Goal: Task Accomplishment & Management: Manage account settings

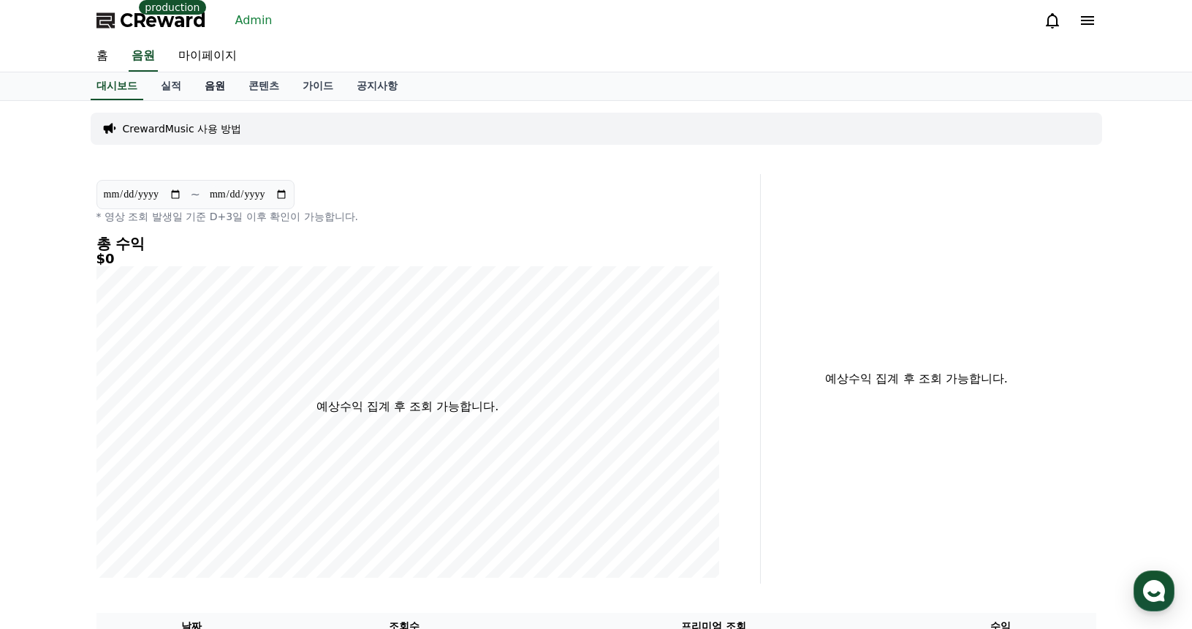
click at [211, 99] on link "음원" at bounding box center [215, 86] width 44 height 28
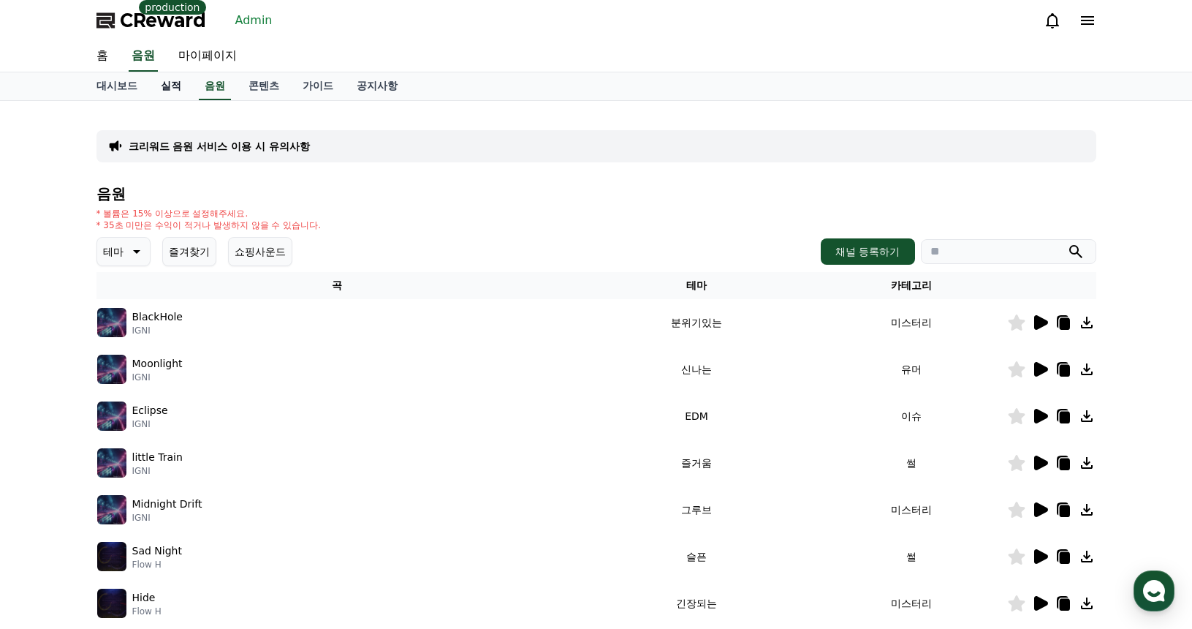
click at [181, 90] on link "실적" at bounding box center [171, 86] width 44 height 28
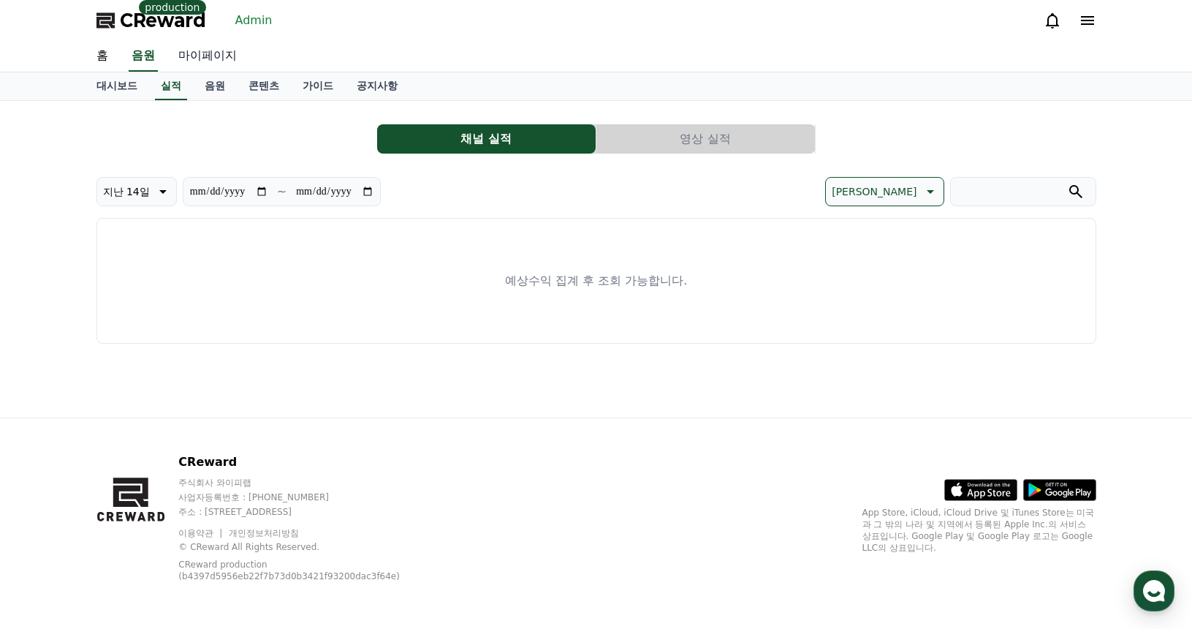
drag, startPoint x: 206, startPoint y: 68, endPoint x: 218, endPoint y: 67, distance: 11.8
click at [207, 68] on link "마이페이지" at bounding box center [208, 56] width 82 height 31
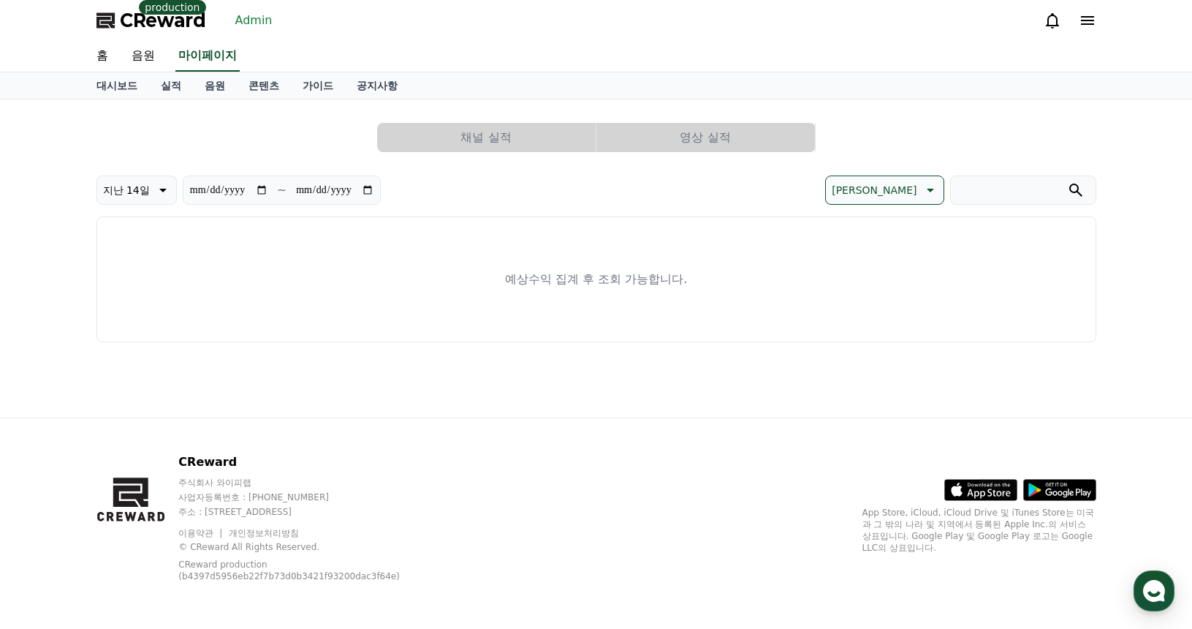
select select "**********"
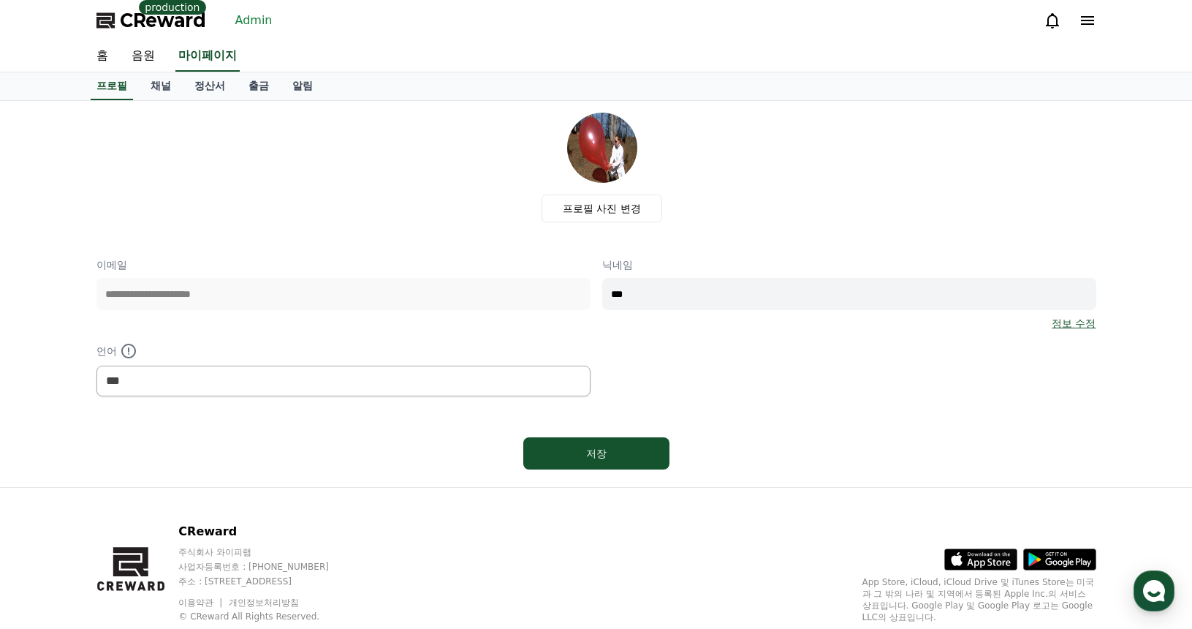
click at [259, 23] on link "Admin" at bounding box center [253, 20] width 49 height 23
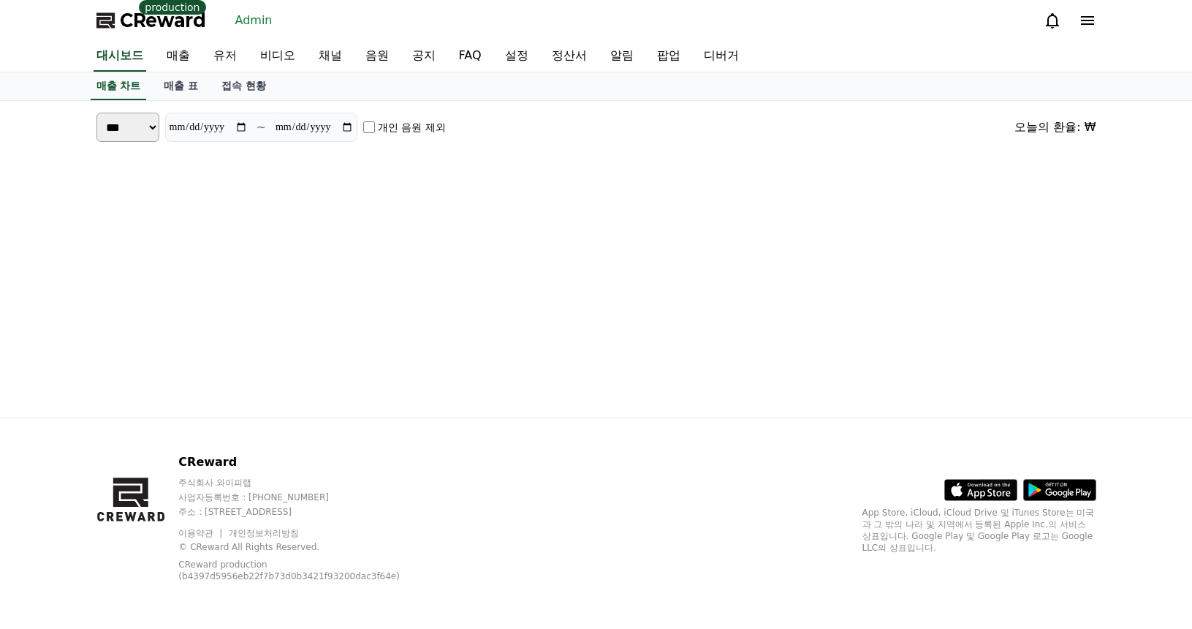
click at [228, 58] on link "유저" at bounding box center [225, 56] width 47 height 31
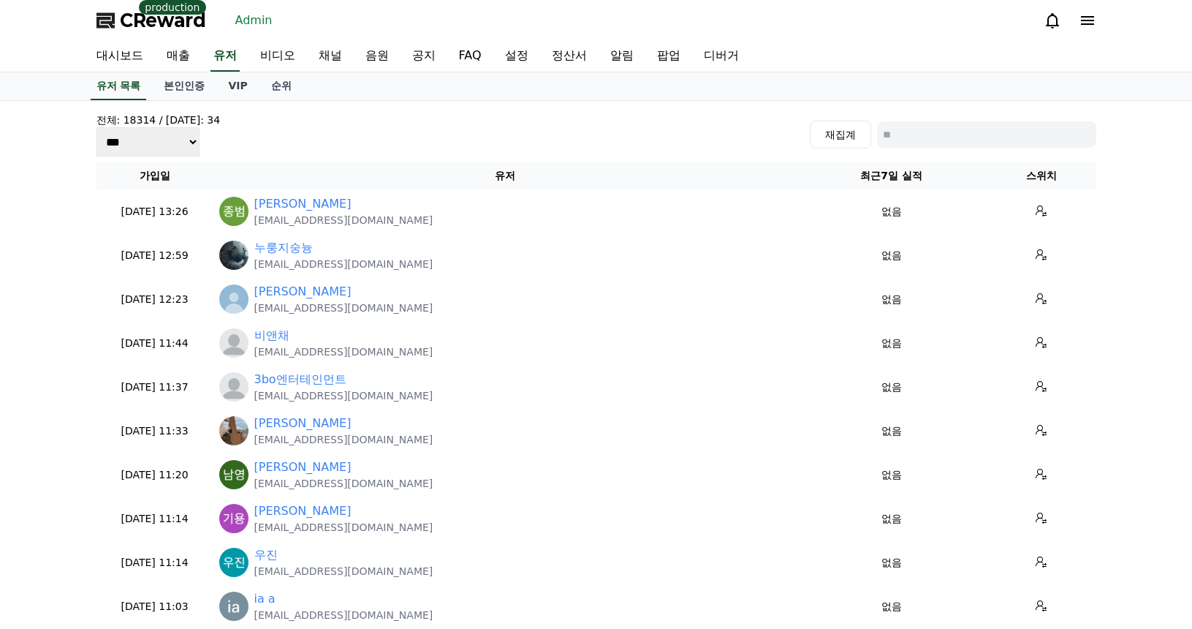
click at [927, 151] on div "전체: 18314 / 오늘: 34 *** *** *** 재집계" at bounding box center [596, 135] width 1000 height 44
click at [929, 142] on input at bounding box center [986, 134] width 219 height 26
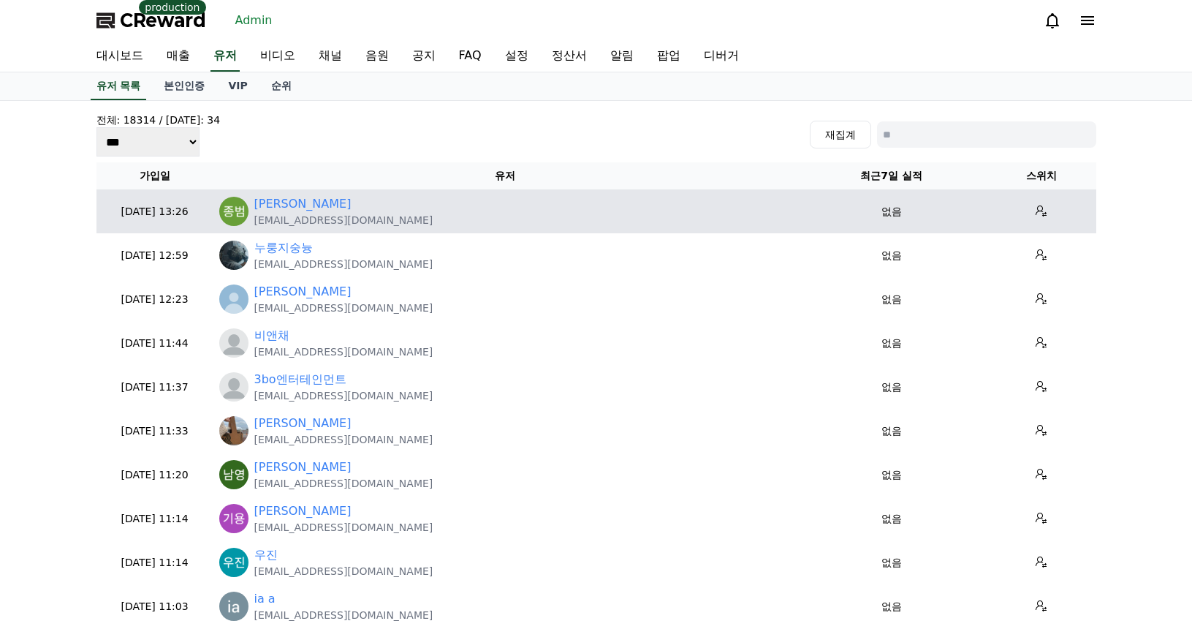
paste input "**********"
type input "**********"
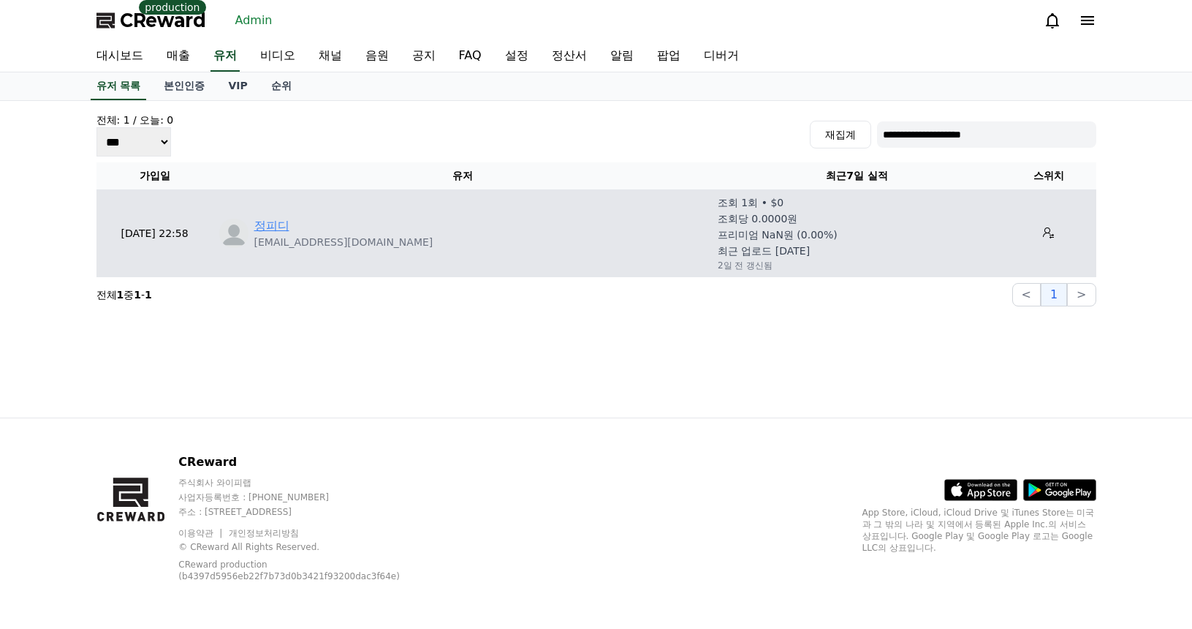
click at [261, 230] on link "정피디" at bounding box center [271, 226] width 35 height 18
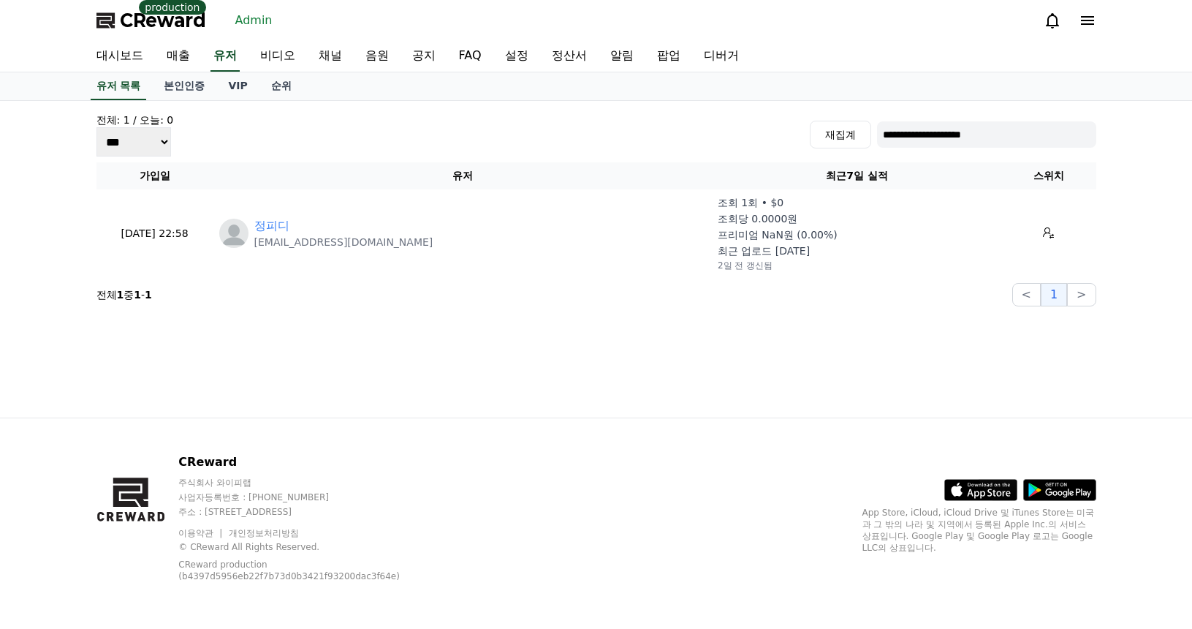
click at [153, 20] on span "CReward" at bounding box center [163, 20] width 86 height 23
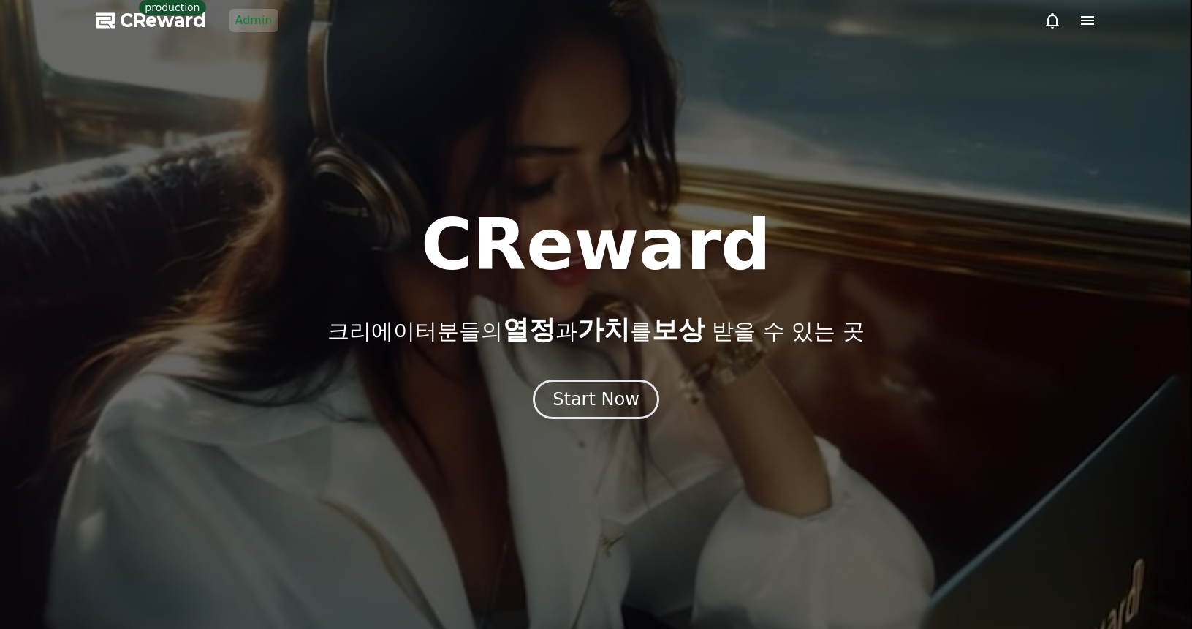
click at [248, 22] on link "Admin" at bounding box center [253, 20] width 49 height 23
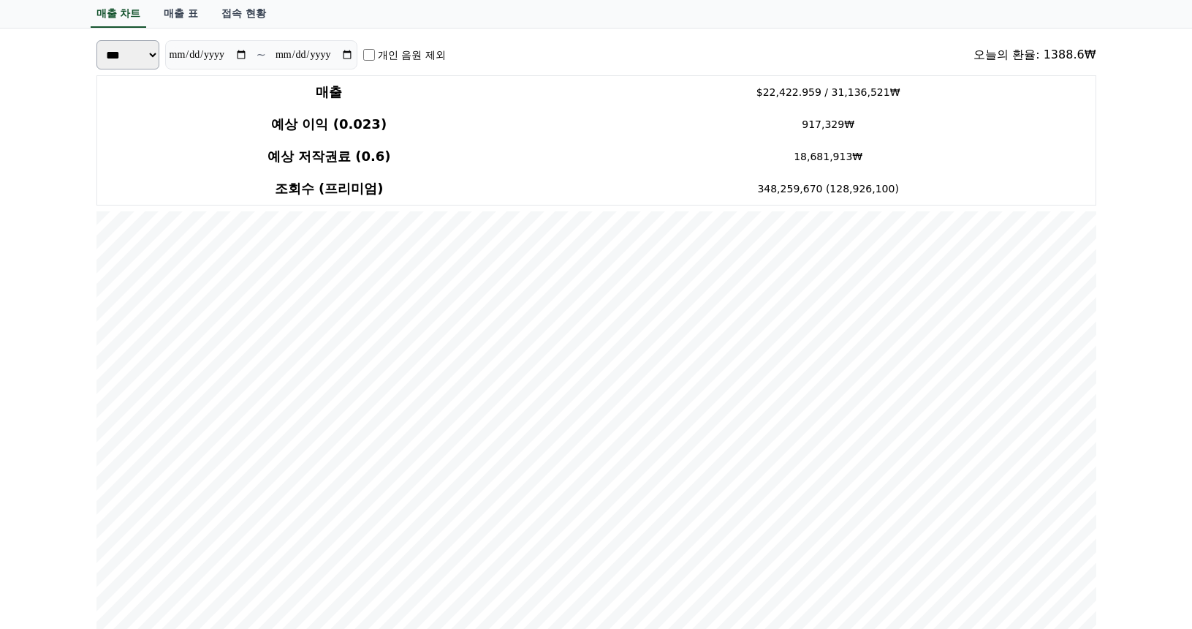
scroll to position [73, 0]
drag, startPoint x: 978, startPoint y: 80, endPoint x: 969, endPoint y: 72, distance: 11.9
click at [977, 80] on td "$22,422.959 / 31,136,521₩" at bounding box center [828, 91] width 534 height 33
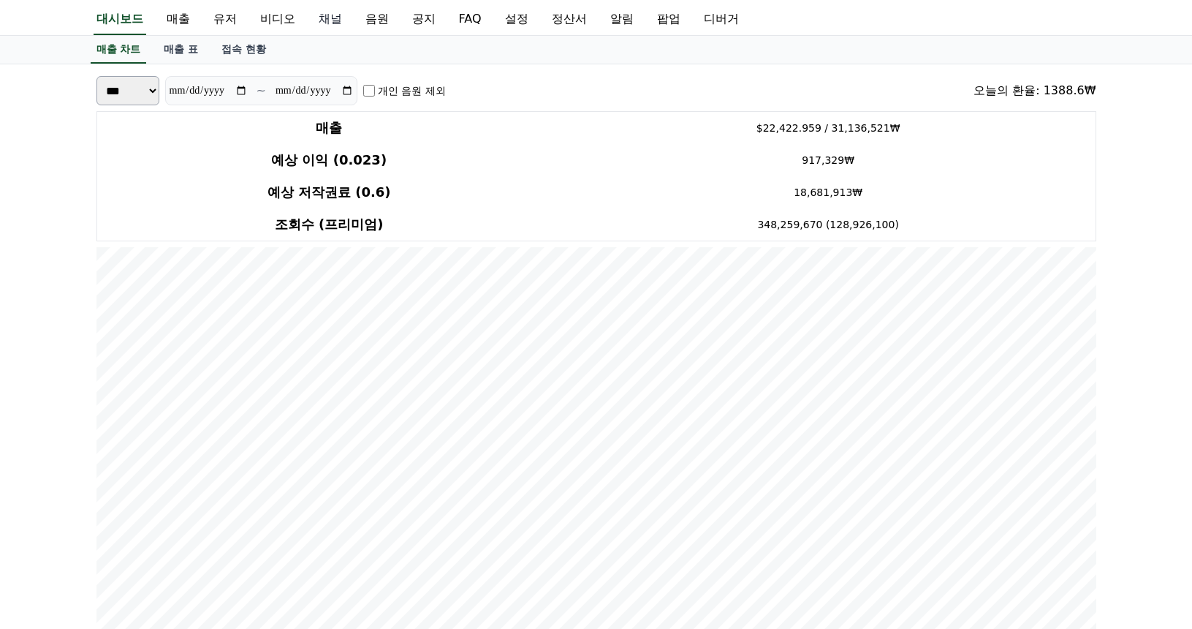
scroll to position [0, 0]
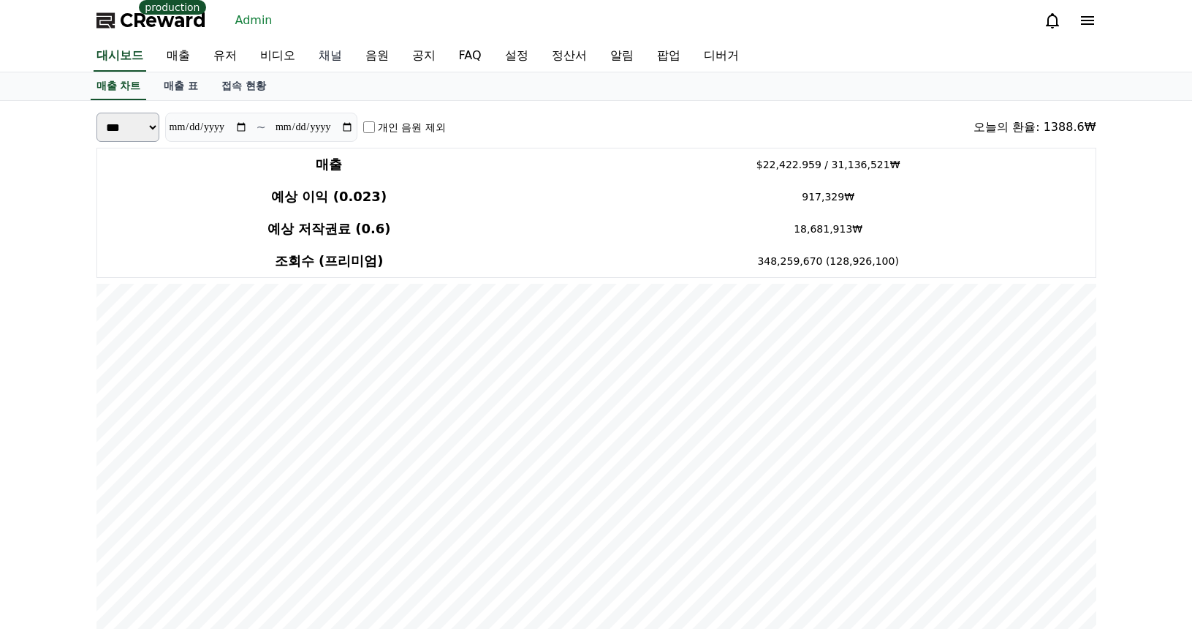
click at [330, 61] on link "채널" at bounding box center [330, 56] width 47 height 31
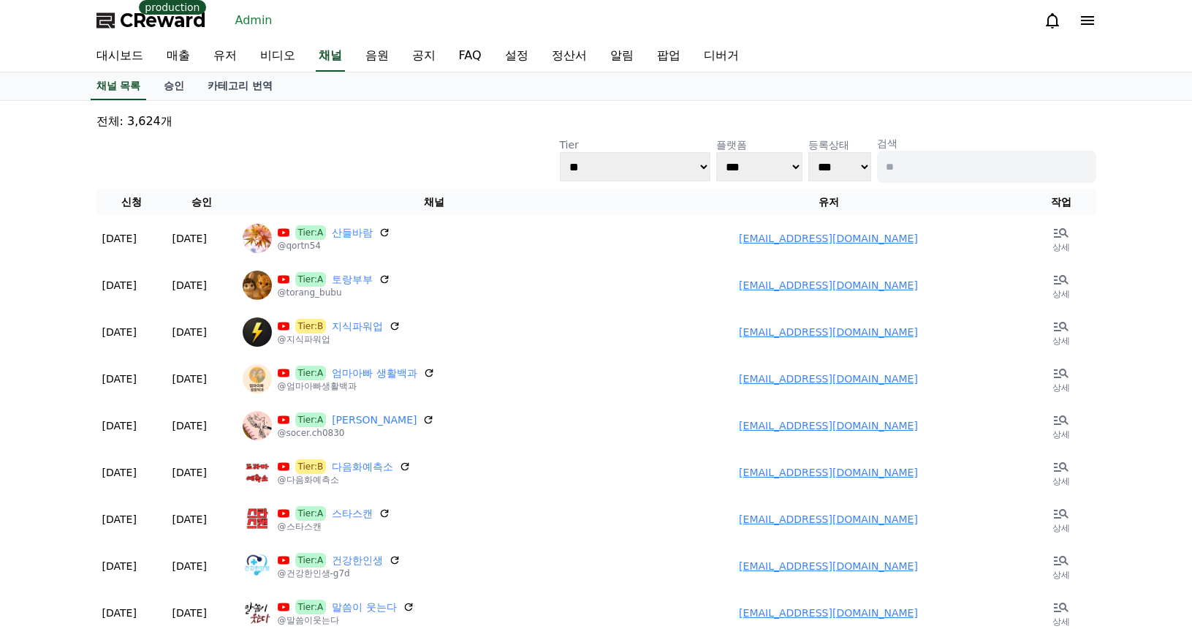
click at [921, 175] on input at bounding box center [986, 167] width 219 height 32
paste input "*******"
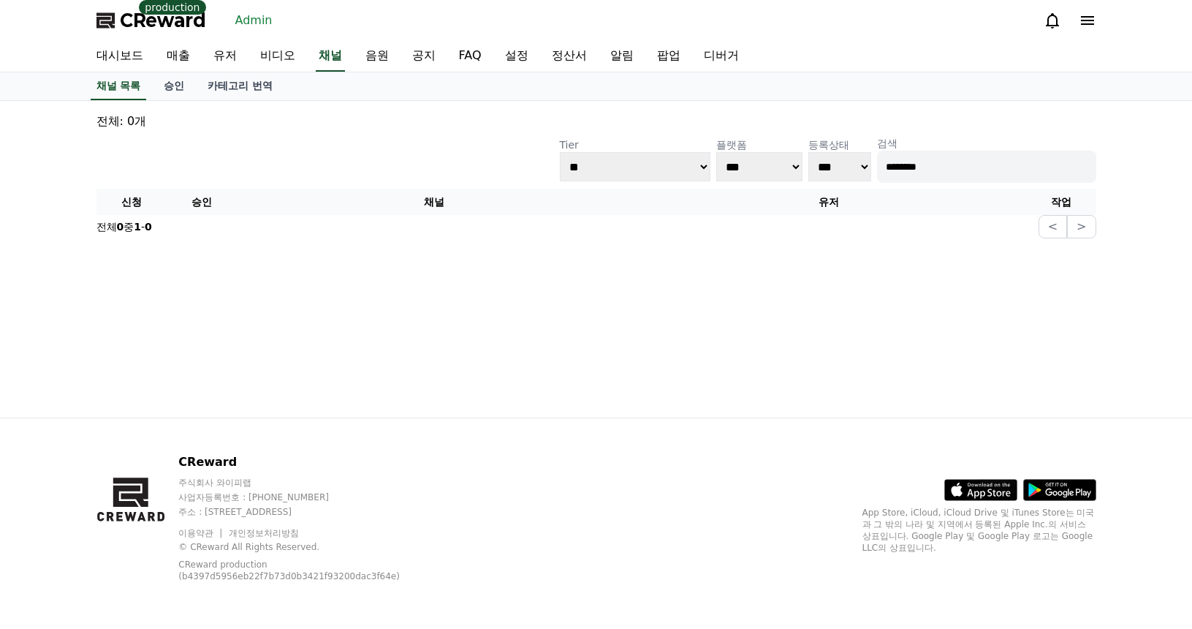
click at [888, 172] on input "*******" at bounding box center [986, 167] width 219 height 32
type input "*******"
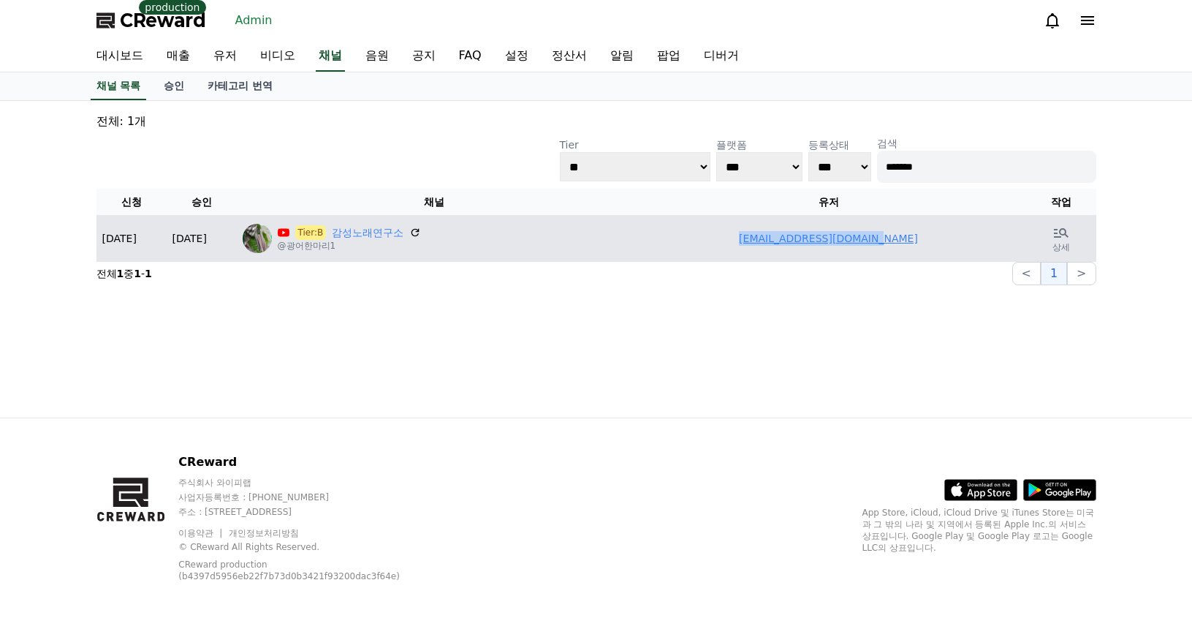
drag, startPoint x: 814, startPoint y: 240, endPoint x: 911, endPoint y: 244, distance: 96.5
click at [922, 240] on td "01024239986aa@gmail.com" at bounding box center [828, 238] width 395 height 47
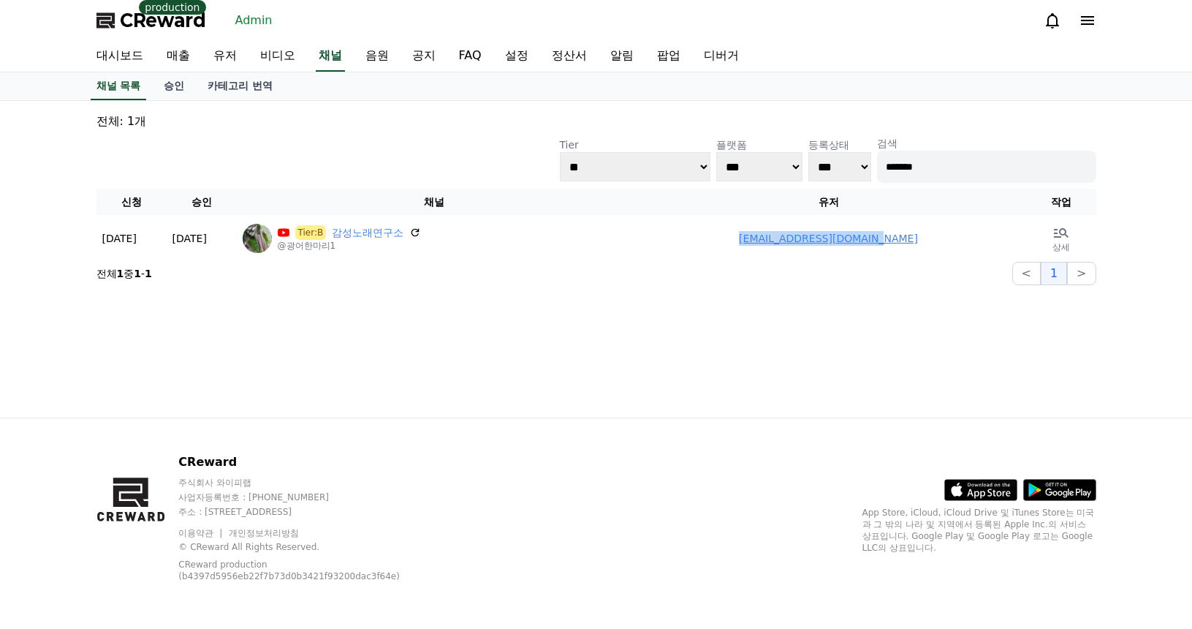
copy link "01024239986aa@gmail.com"
click at [251, 26] on link "Admin" at bounding box center [253, 20] width 49 height 23
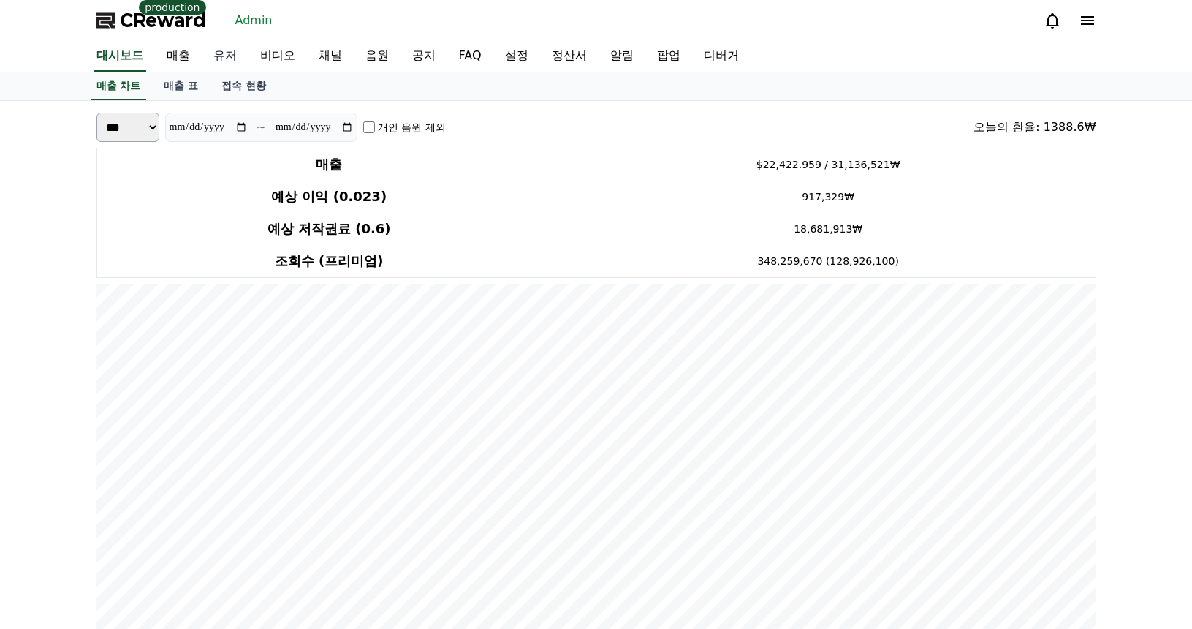
click at [227, 57] on link "유저" at bounding box center [225, 56] width 47 height 31
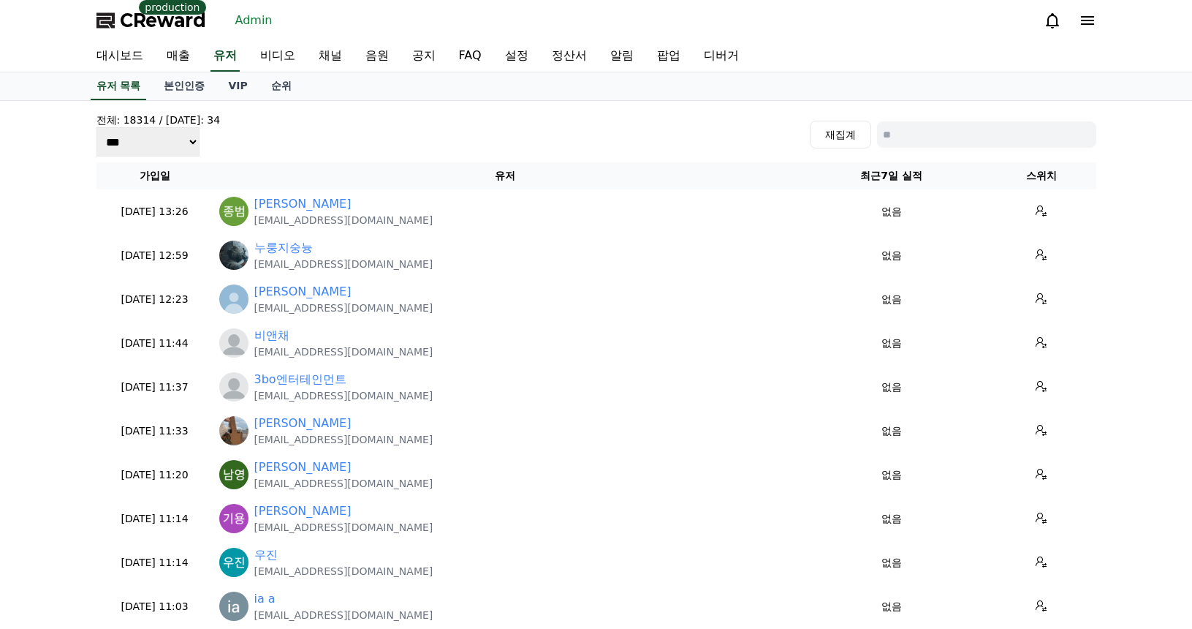
click at [169, 26] on span "CReward" at bounding box center [163, 20] width 86 height 23
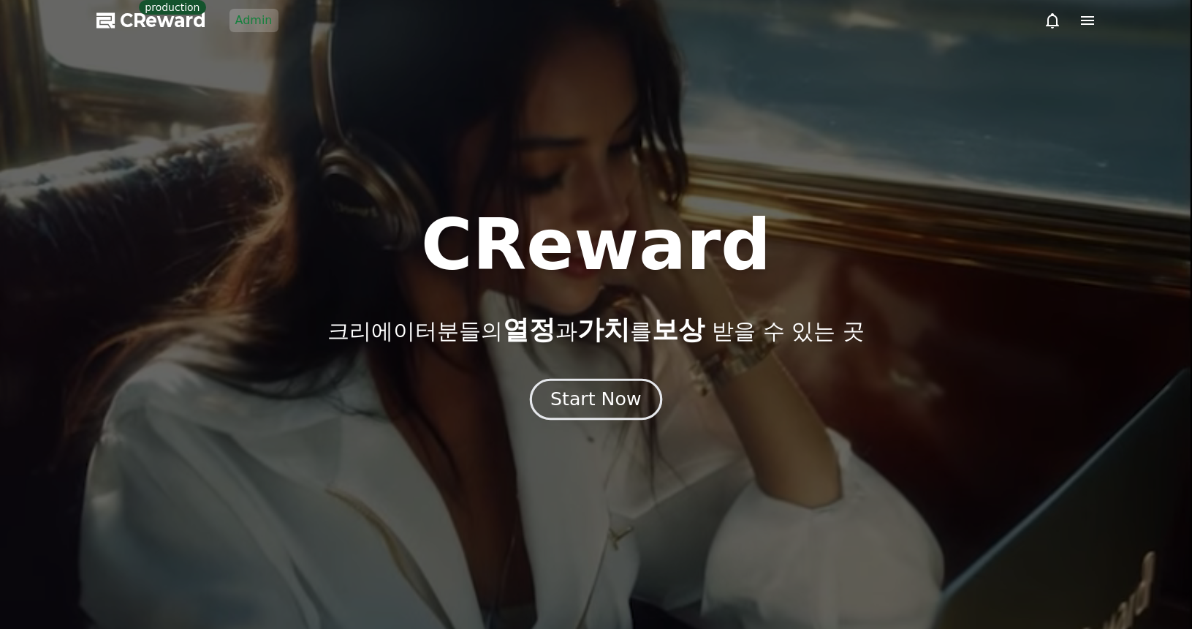
click at [580, 397] on div "Start Now" at bounding box center [595, 399] width 91 height 25
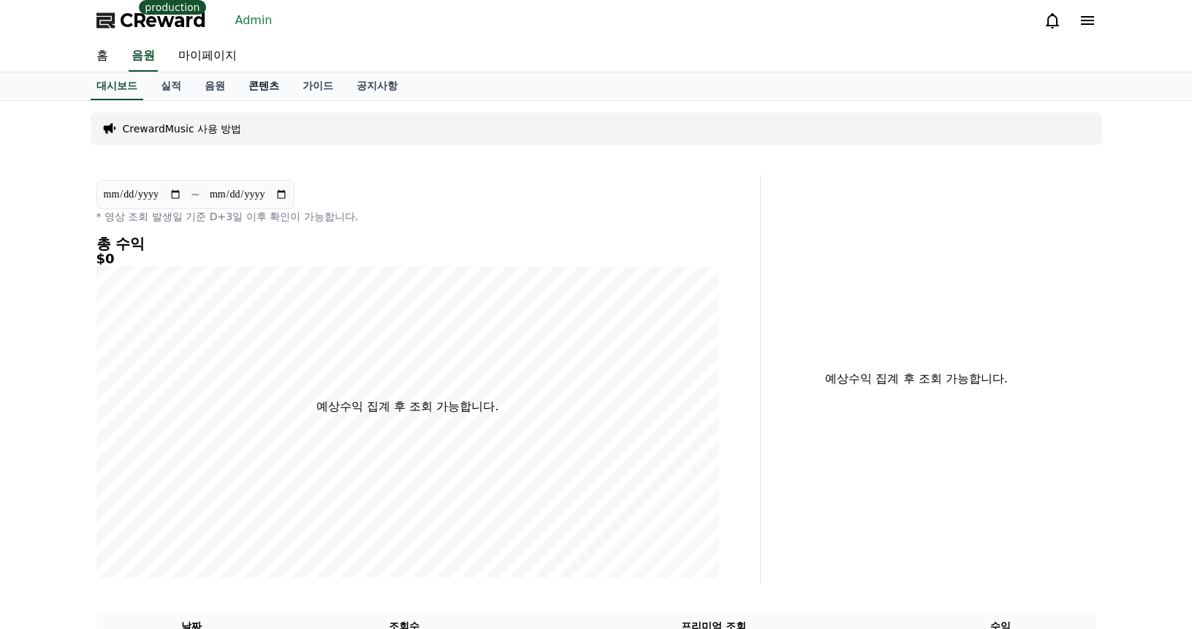
click at [265, 94] on link "콘텐츠" at bounding box center [264, 86] width 54 height 28
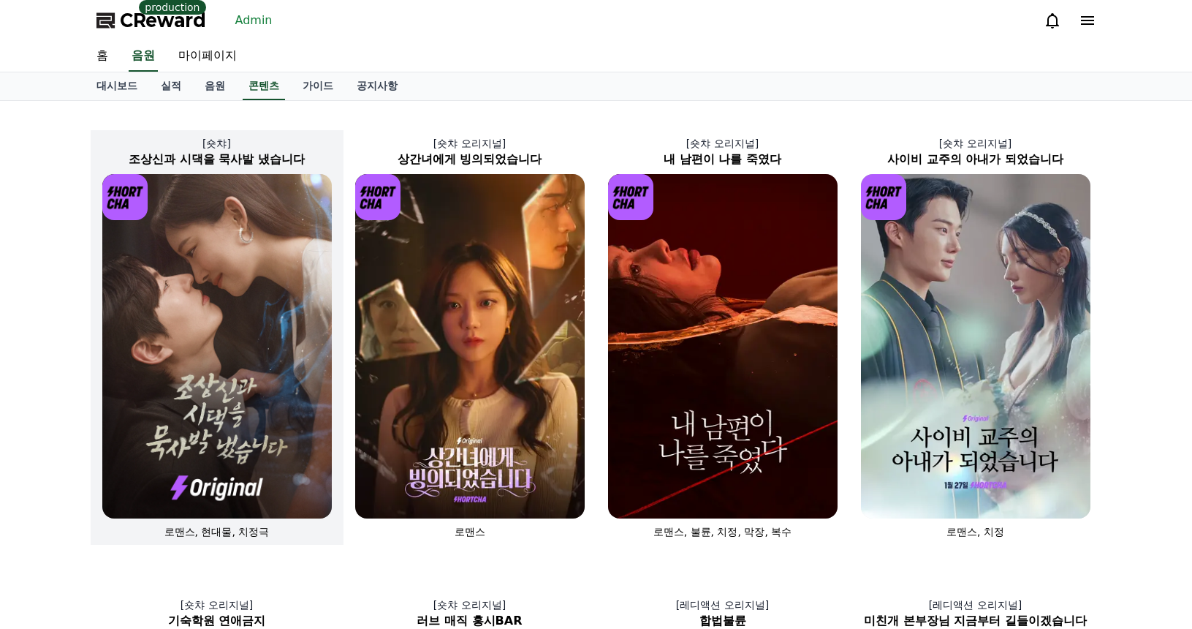
click at [267, 311] on img at bounding box center [216, 346] width 229 height 344
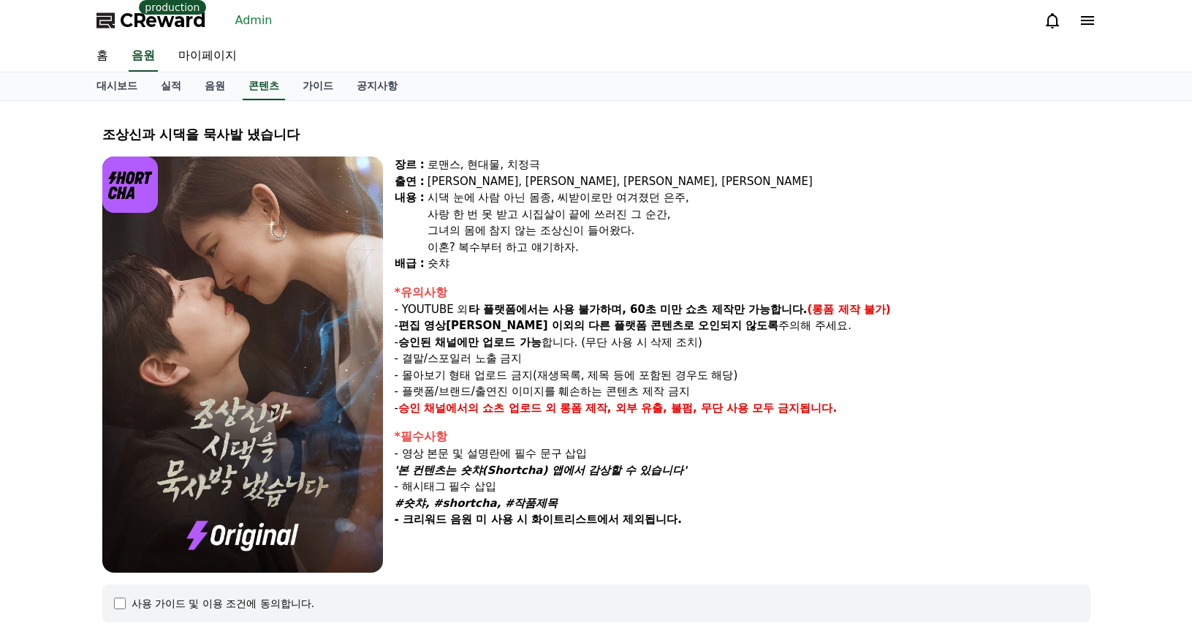
drag, startPoint x: 800, startPoint y: 491, endPoint x: 613, endPoint y: 479, distance: 187.5
click at [794, 490] on p "- 해시태그 필수 삽입" at bounding box center [743, 486] width 696 height 17
drag, startPoint x: 438, startPoint y: 466, endPoint x: 691, endPoint y: 471, distance: 252.9
click at [691, 471] on p "'본 컨텐츠는 숏챠(Shortcha) 앱에서 감상할 수 있습니다'" at bounding box center [743, 470] width 696 height 17
copy em "'본 컨텐츠는 숏챠(Shortcha) 앱에서 감상할 수 있습니다'"
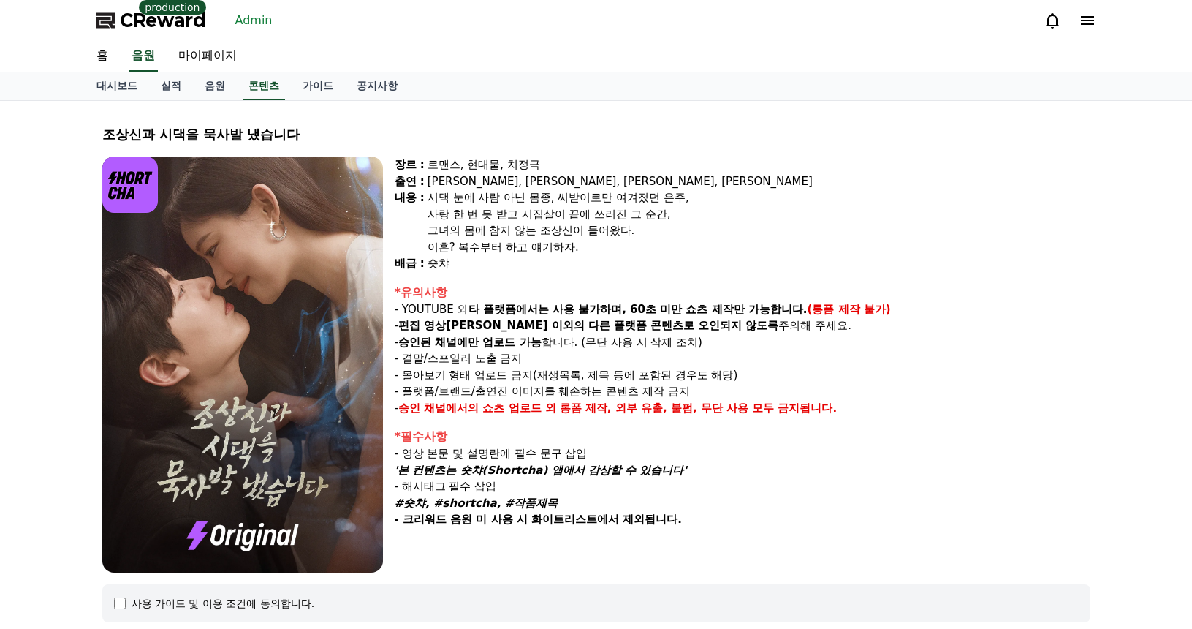
click at [703, 471] on p "'본 컨텐츠는 숏챠(Shortcha) 앱에서 감상할 수 있습니다'" at bounding box center [743, 470] width 696 height 17
drag, startPoint x: 702, startPoint y: 468, endPoint x: 403, endPoint y: 473, distance: 298.9
click at [403, 473] on p "'본 컨텐츠는 숏챠(Shortcha) 앱에서 감상할 수 있습니다'" at bounding box center [743, 470] width 696 height 17
copy em "'본 컨텐츠는 숏챠(Shortcha) 앱에서 감상할 수 있습니다'"
click at [262, 23] on link "Admin" at bounding box center [253, 20] width 49 height 23
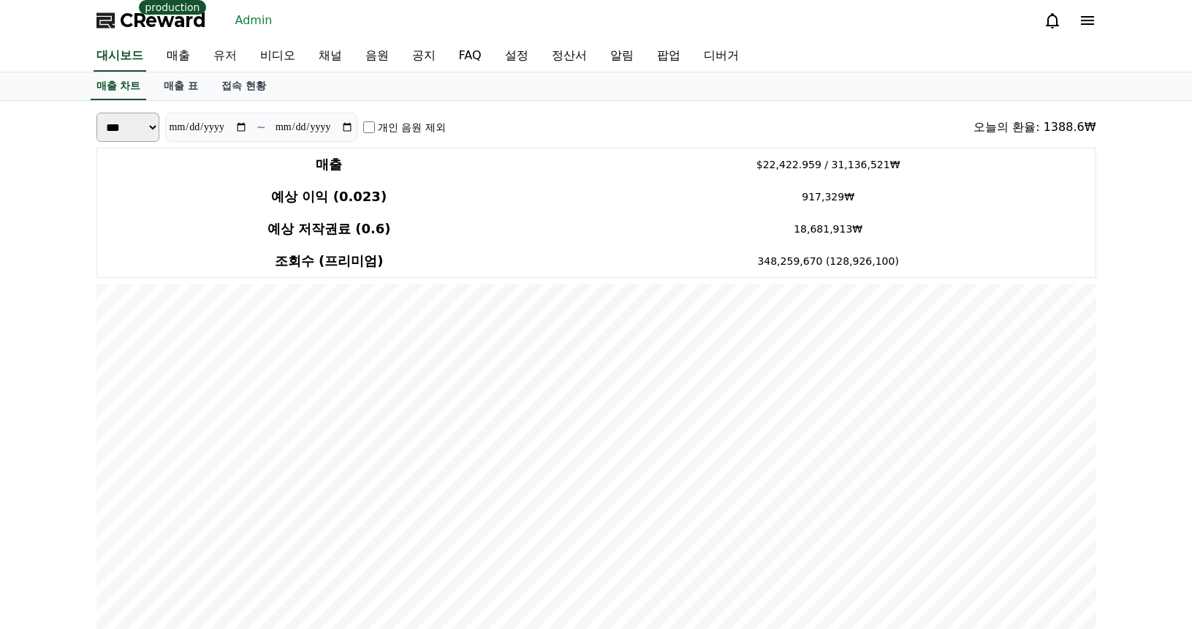
click at [229, 61] on link "유저" at bounding box center [225, 56] width 47 height 31
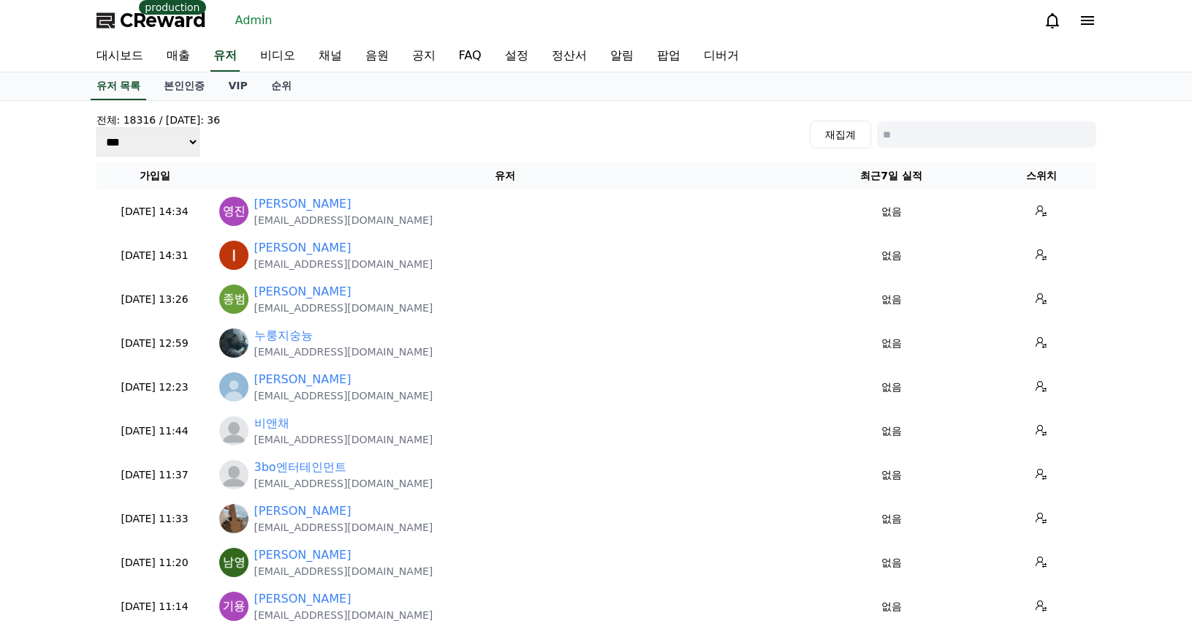
click at [970, 134] on input at bounding box center [986, 134] width 219 height 26
paste input "**********"
type input "**********"
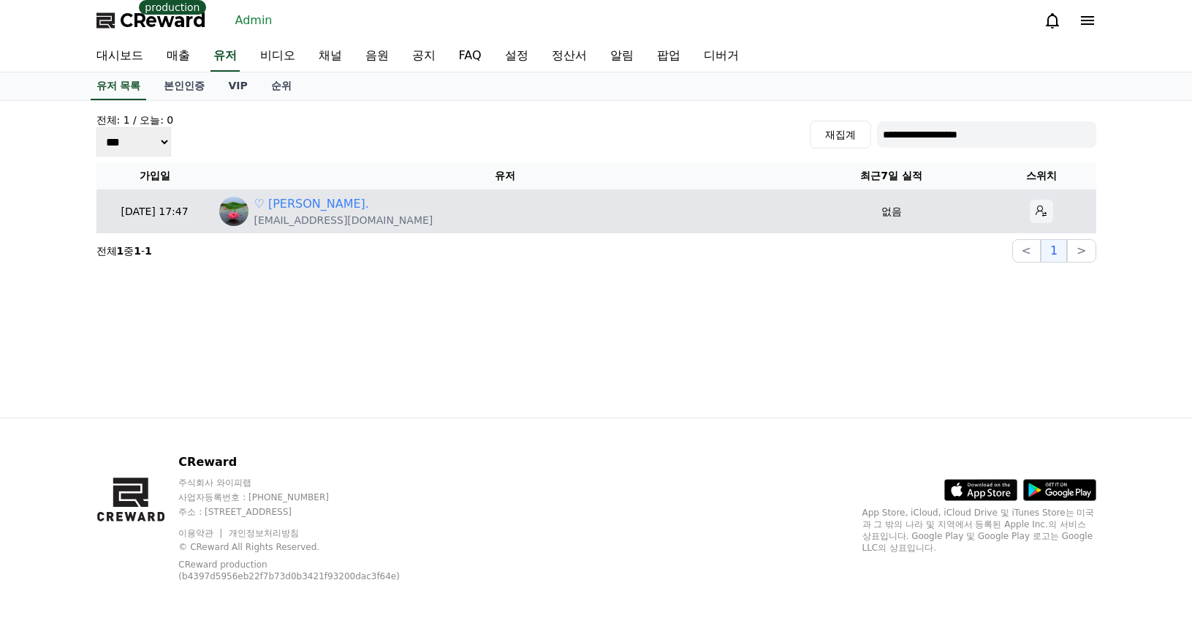
click at [1036, 213] on icon at bounding box center [1042, 211] width 12 height 12
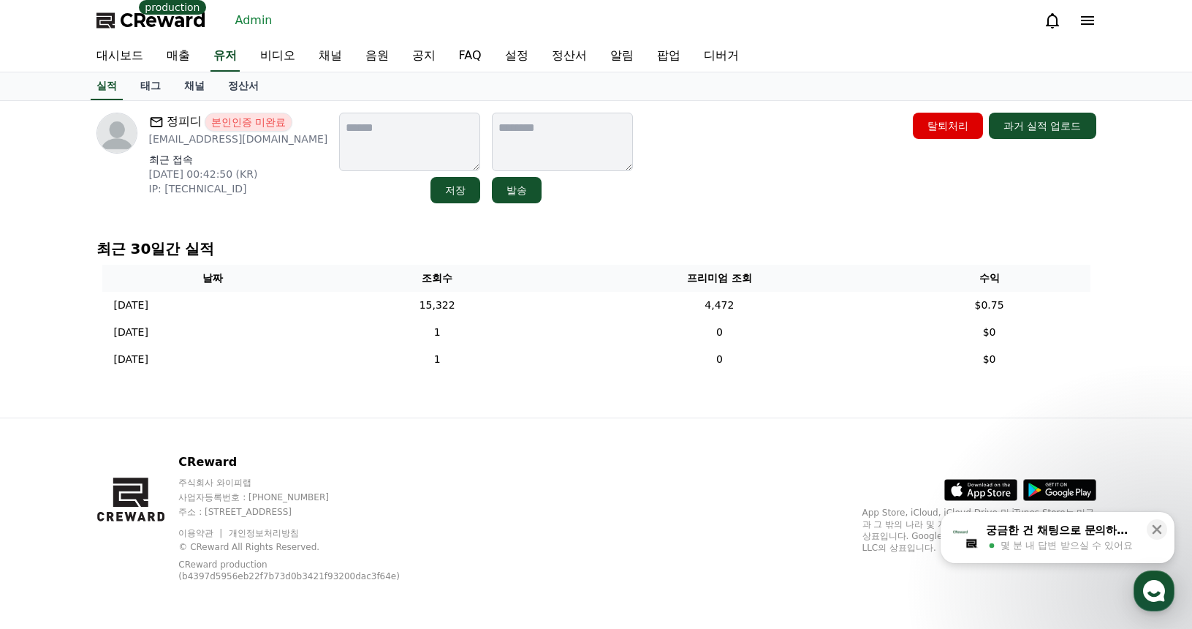
click at [189, 90] on link "채널" at bounding box center [194, 86] width 44 height 28
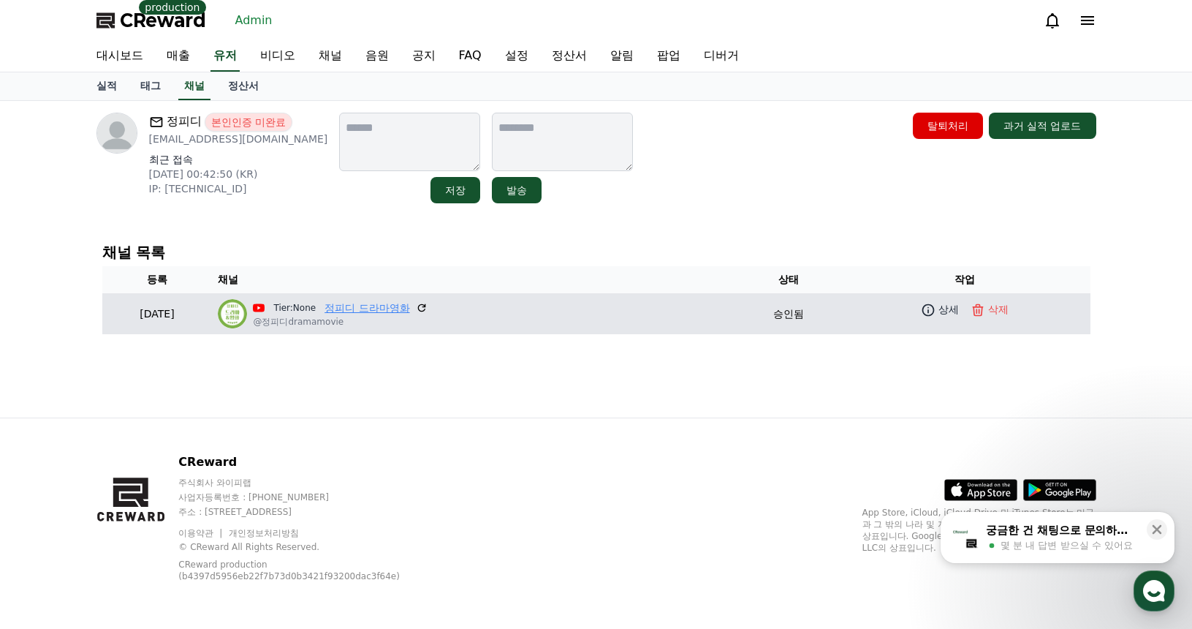
click at [383, 310] on link "정피디 드라마영화" at bounding box center [366, 307] width 85 height 15
